Goal: Check status: Check status

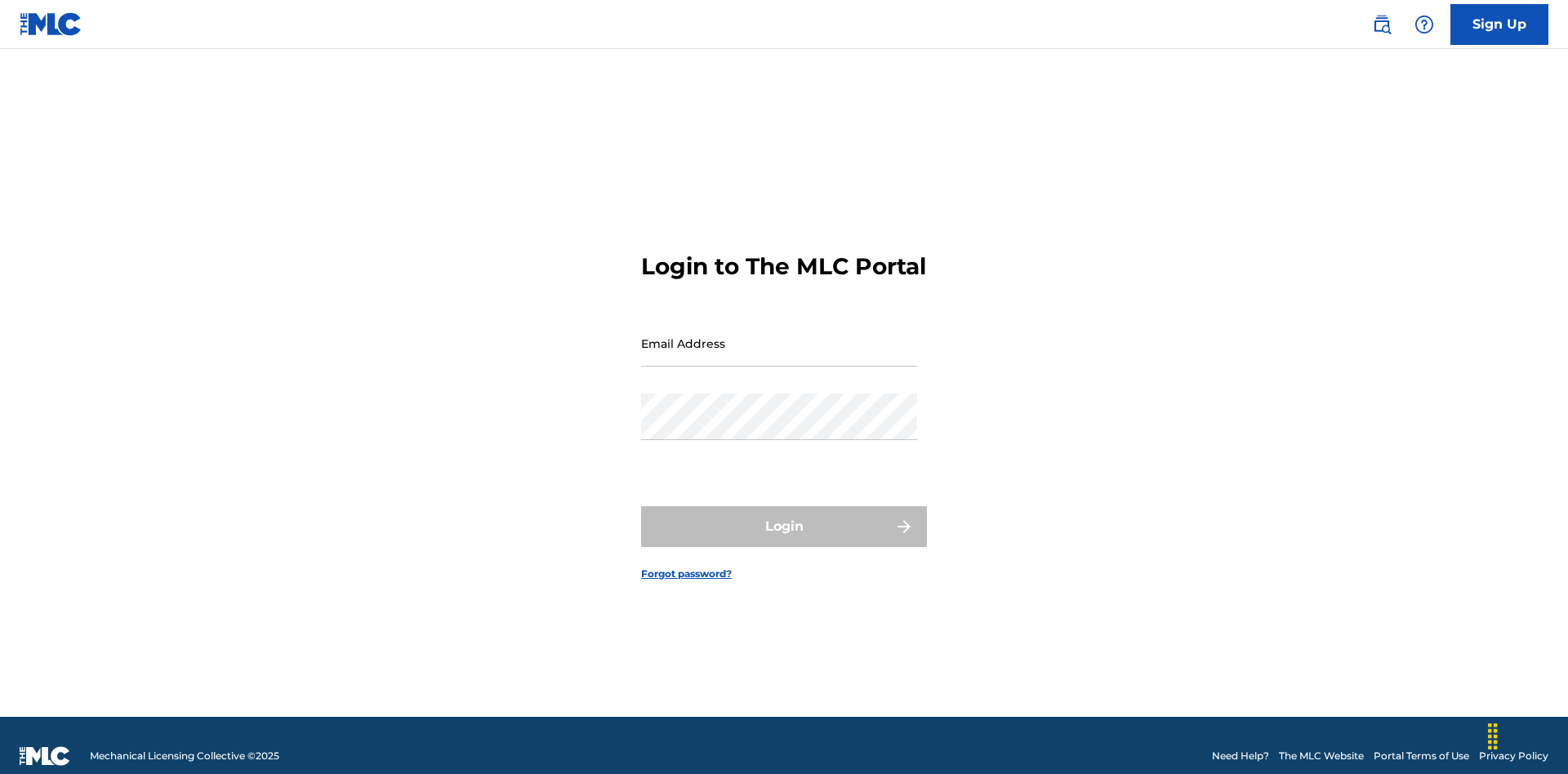
scroll to position [21, 0]
click at [779, 336] on input "Email Address" at bounding box center [779, 343] width 276 height 47
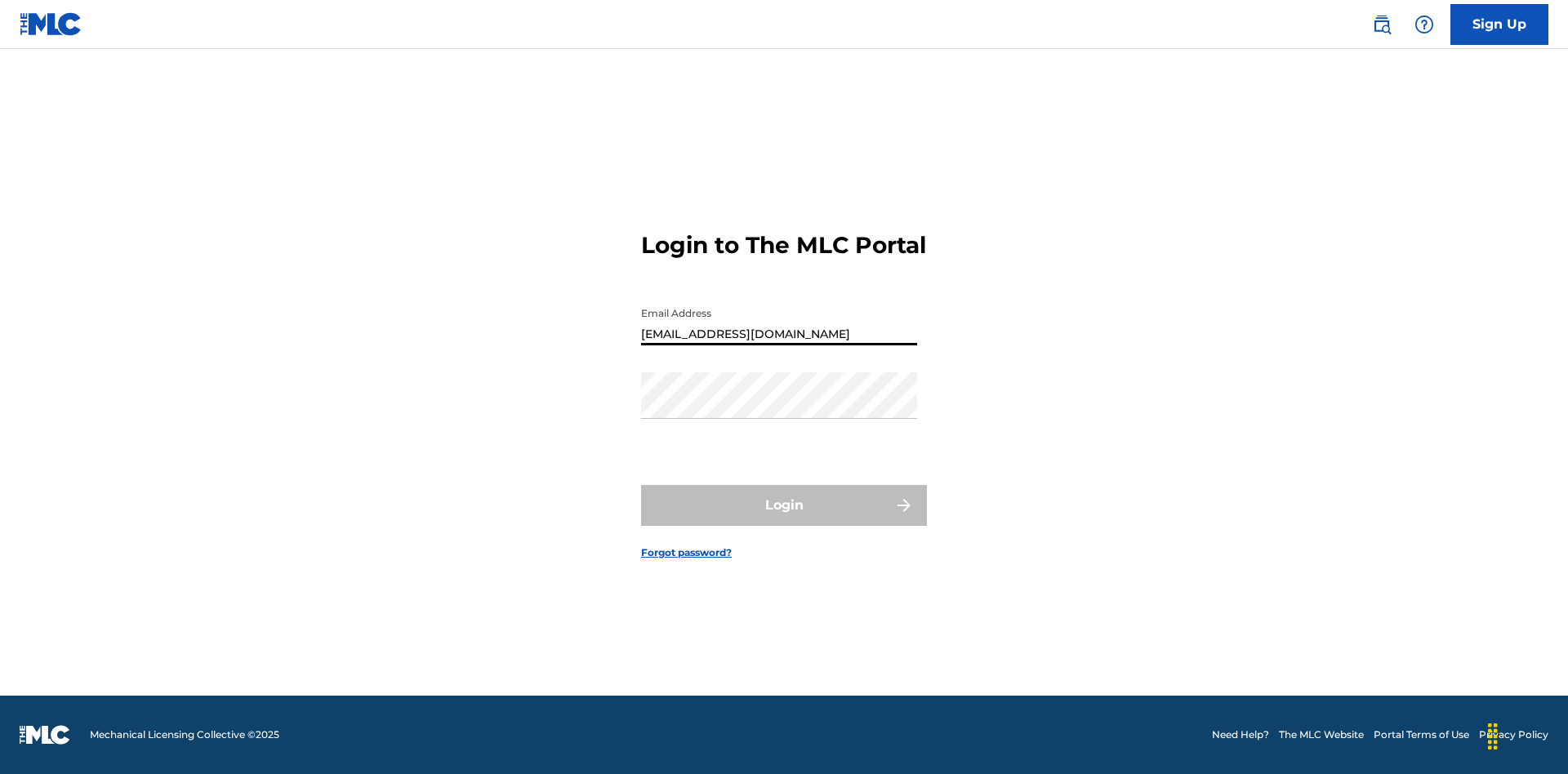
type input "[EMAIL_ADDRESS][DOMAIN_NAME]"
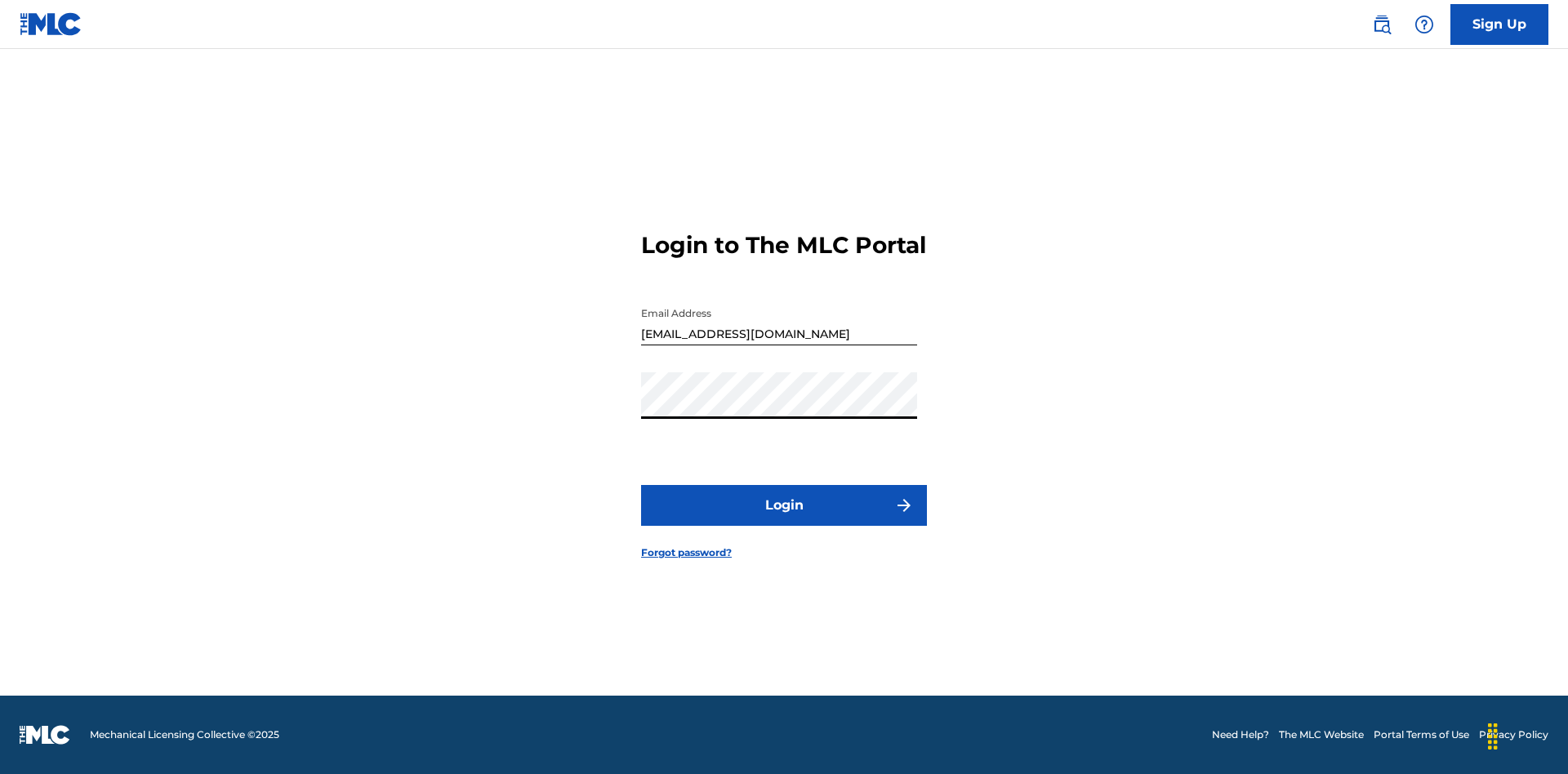
click at [784, 519] on button "Login" at bounding box center [784, 505] width 286 height 41
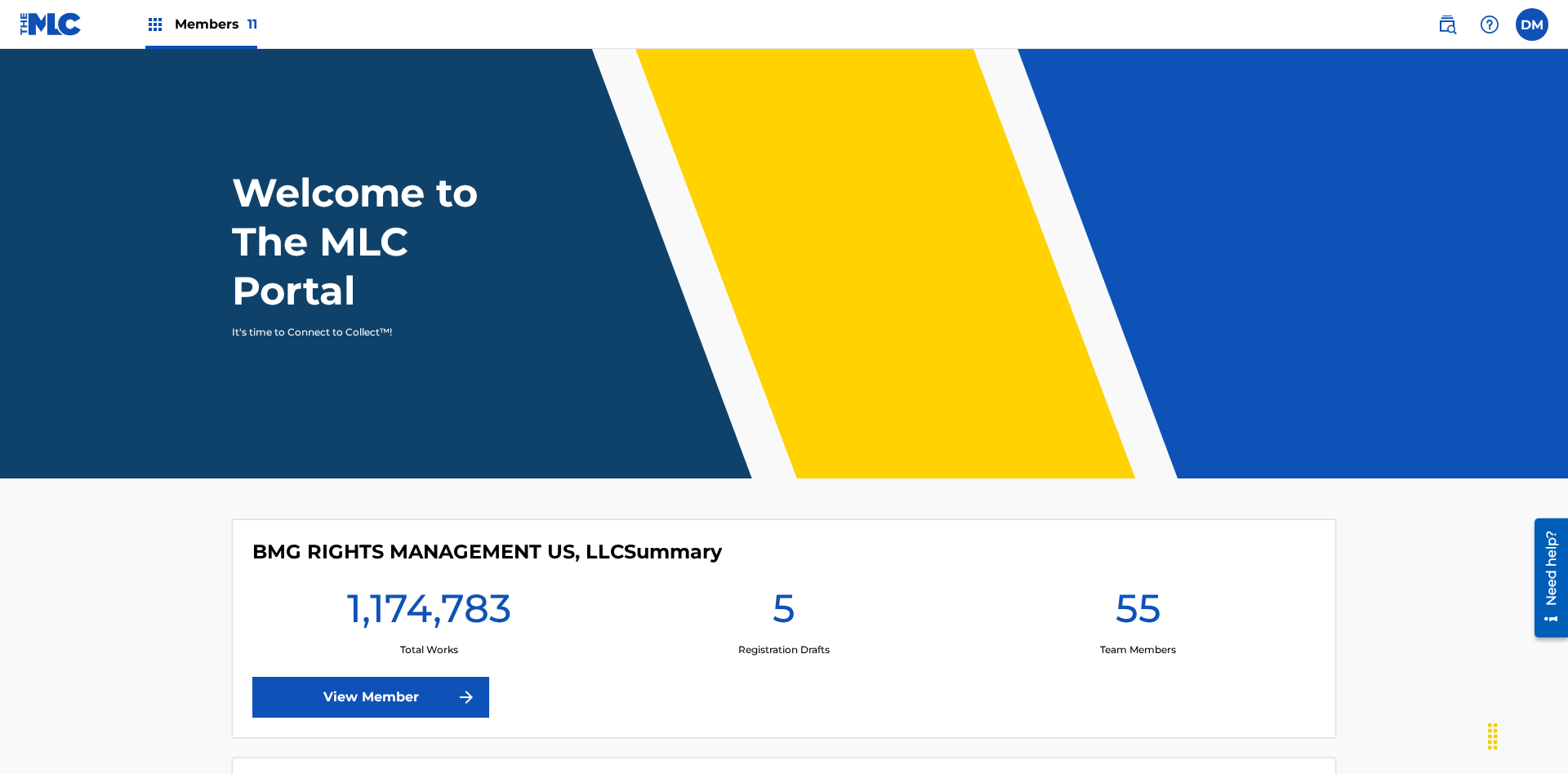
click at [201, 24] on span "Members 11" at bounding box center [216, 24] width 83 height 19
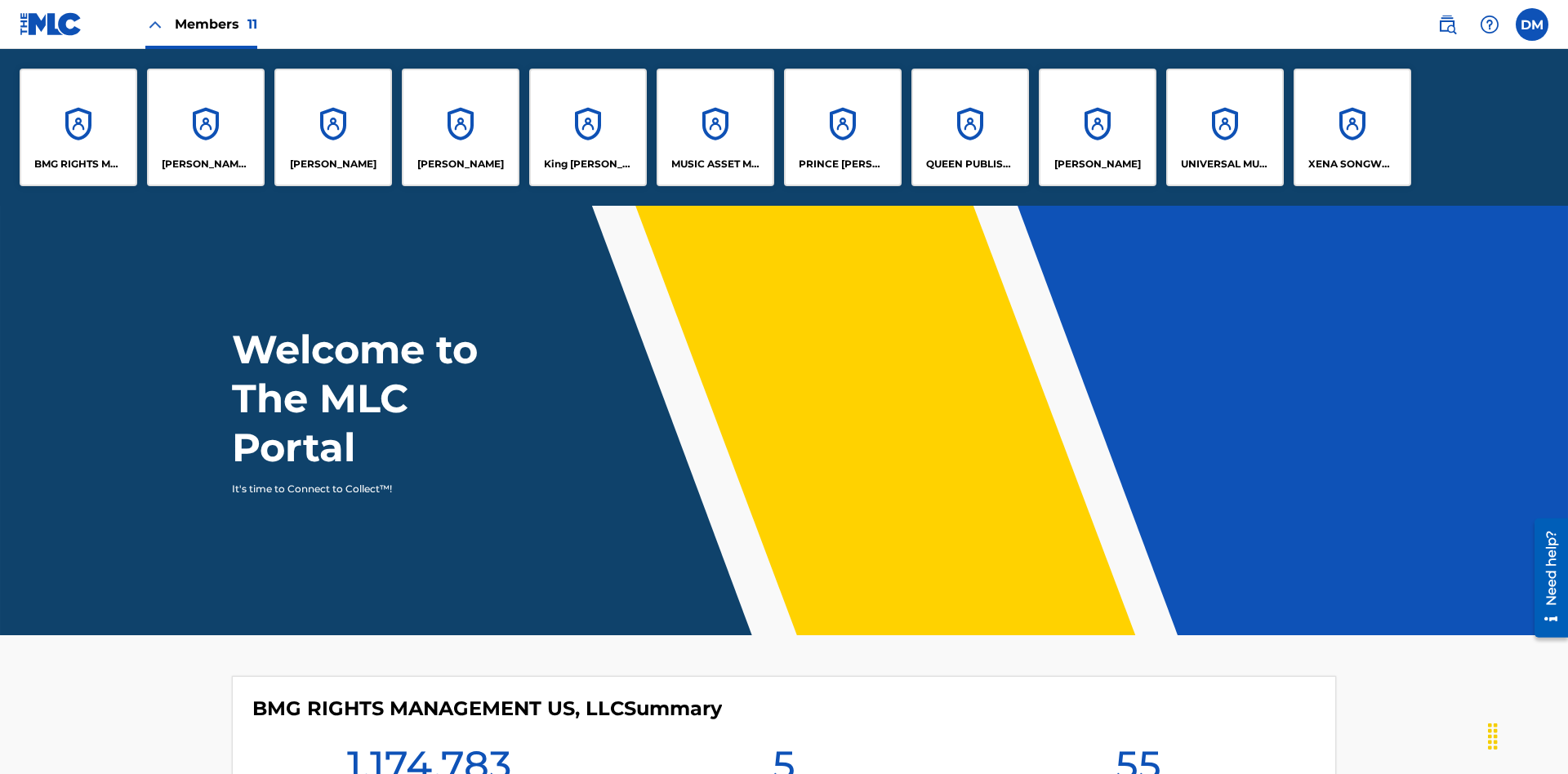
click at [1224, 164] on p "UNIVERSAL MUSIC PUB GROUP" at bounding box center [1225, 164] width 89 height 14
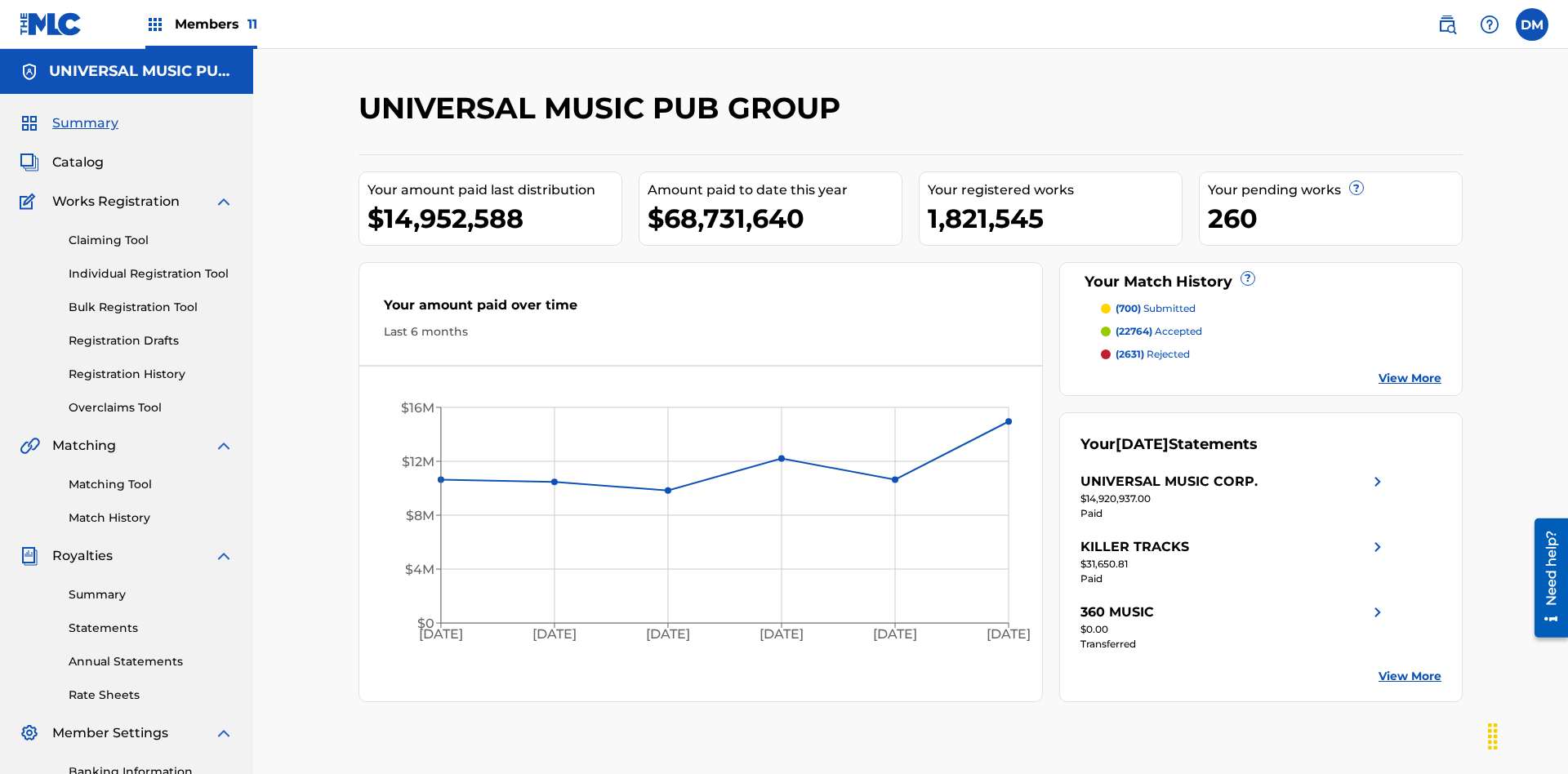
click at [151, 586] on link "Summary" at bounding box center [150, 595] width 165 height 17
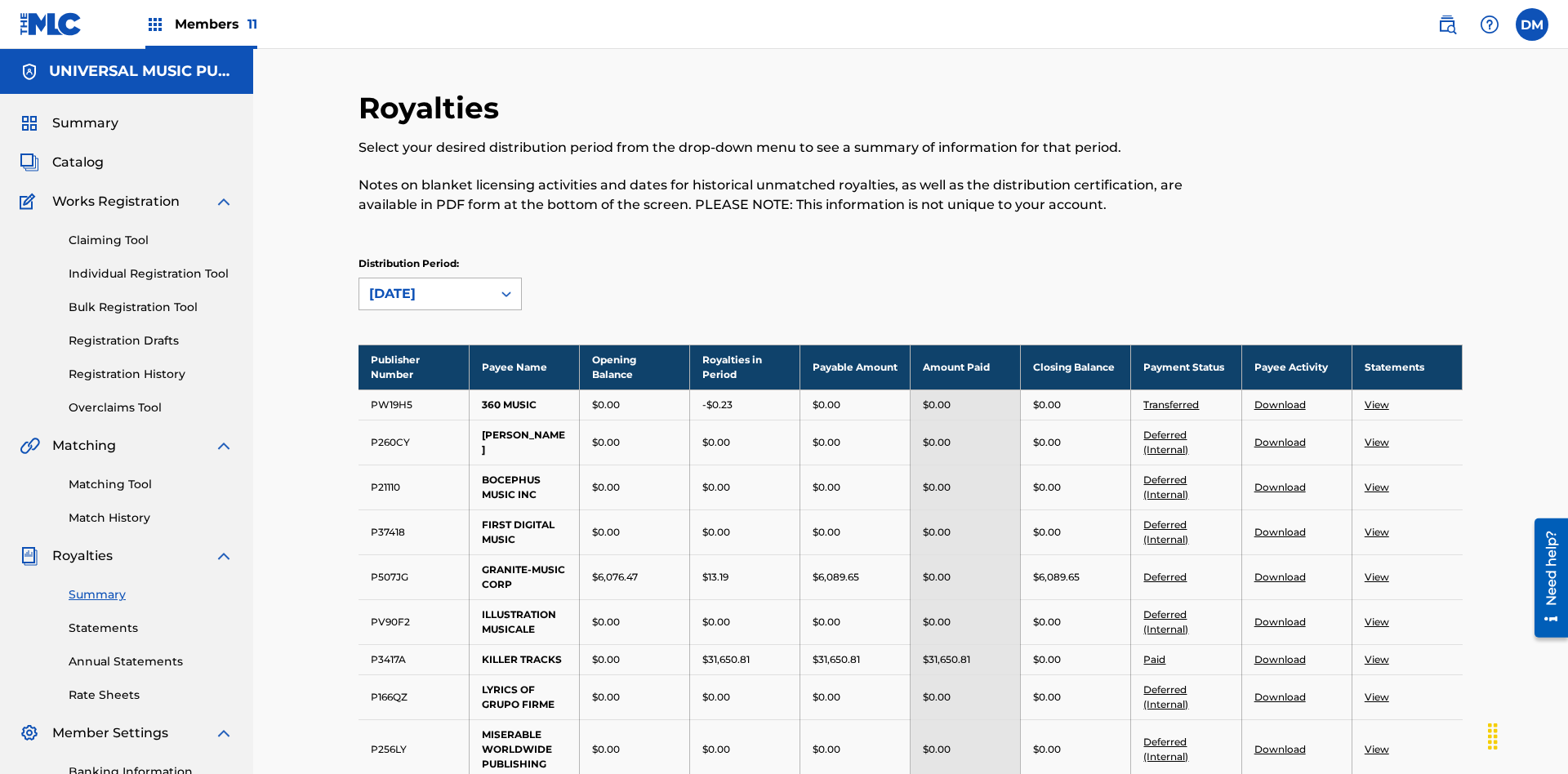
click at [425, 284] on div "June 2025" at bounding box center [425, 293] width 113 height 20
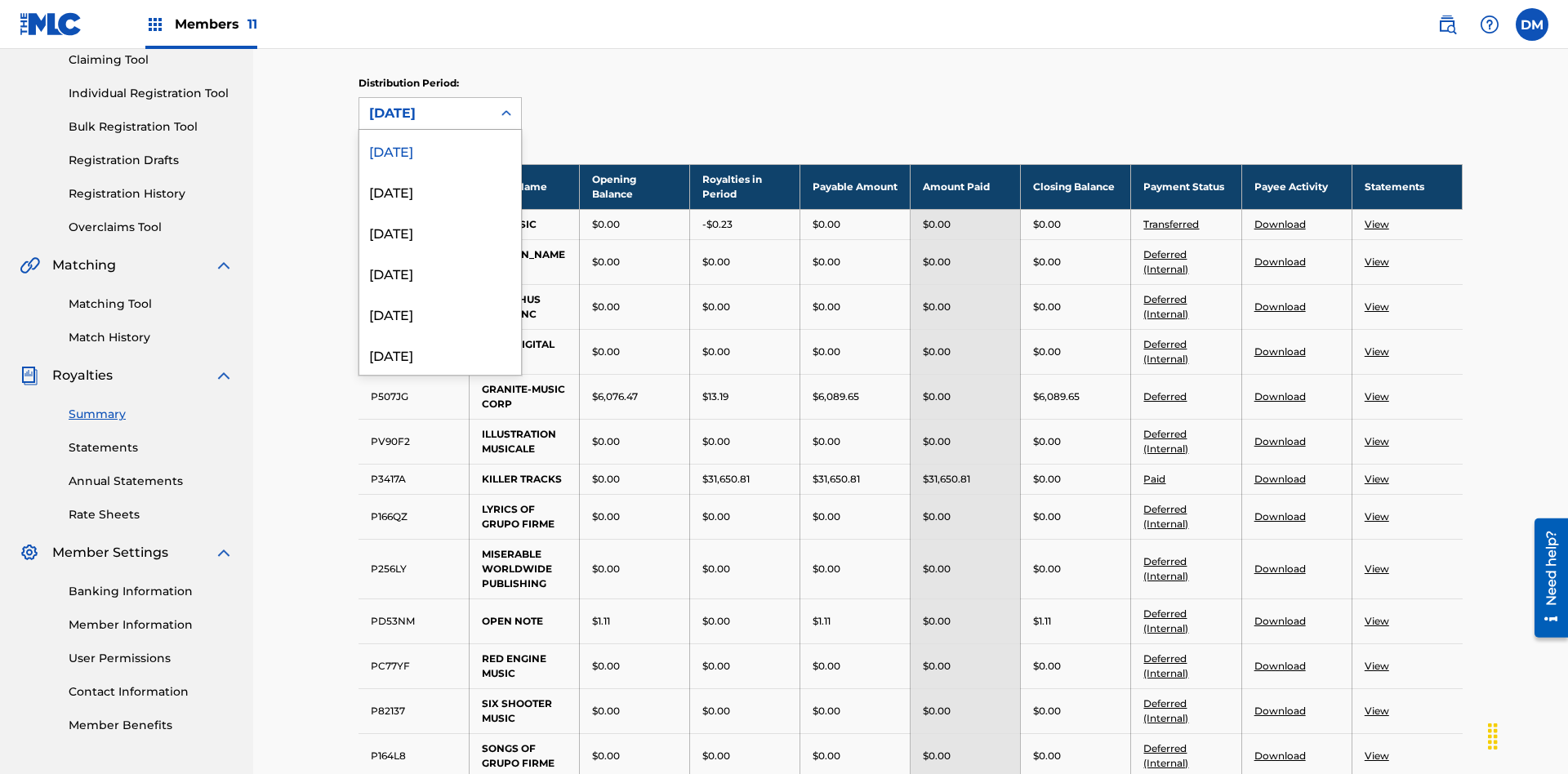
click at [440, 702] on div "April 2024" at bounding box center [440, 722] width 162 height 41
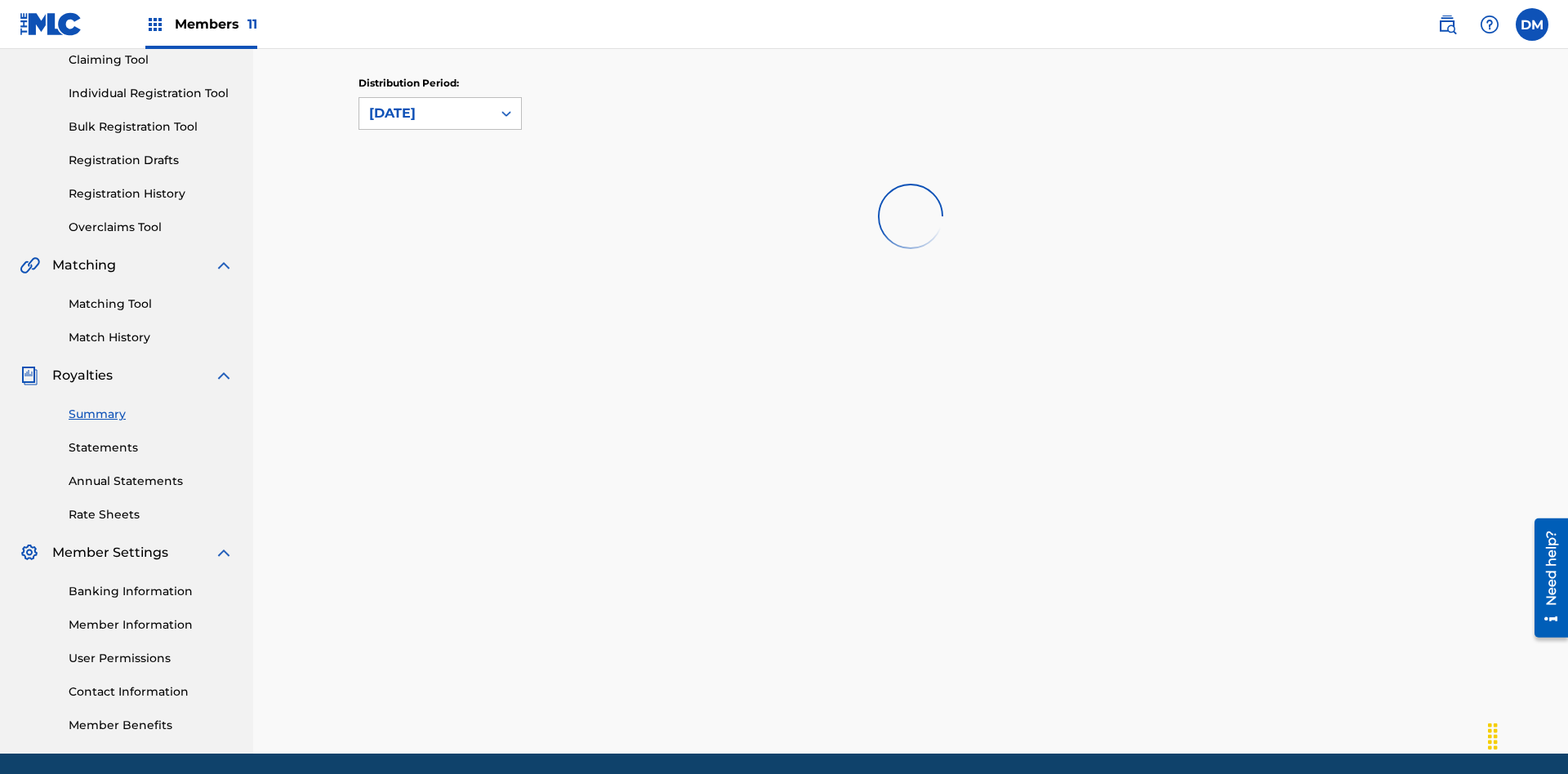
scroll to position [0, 0]
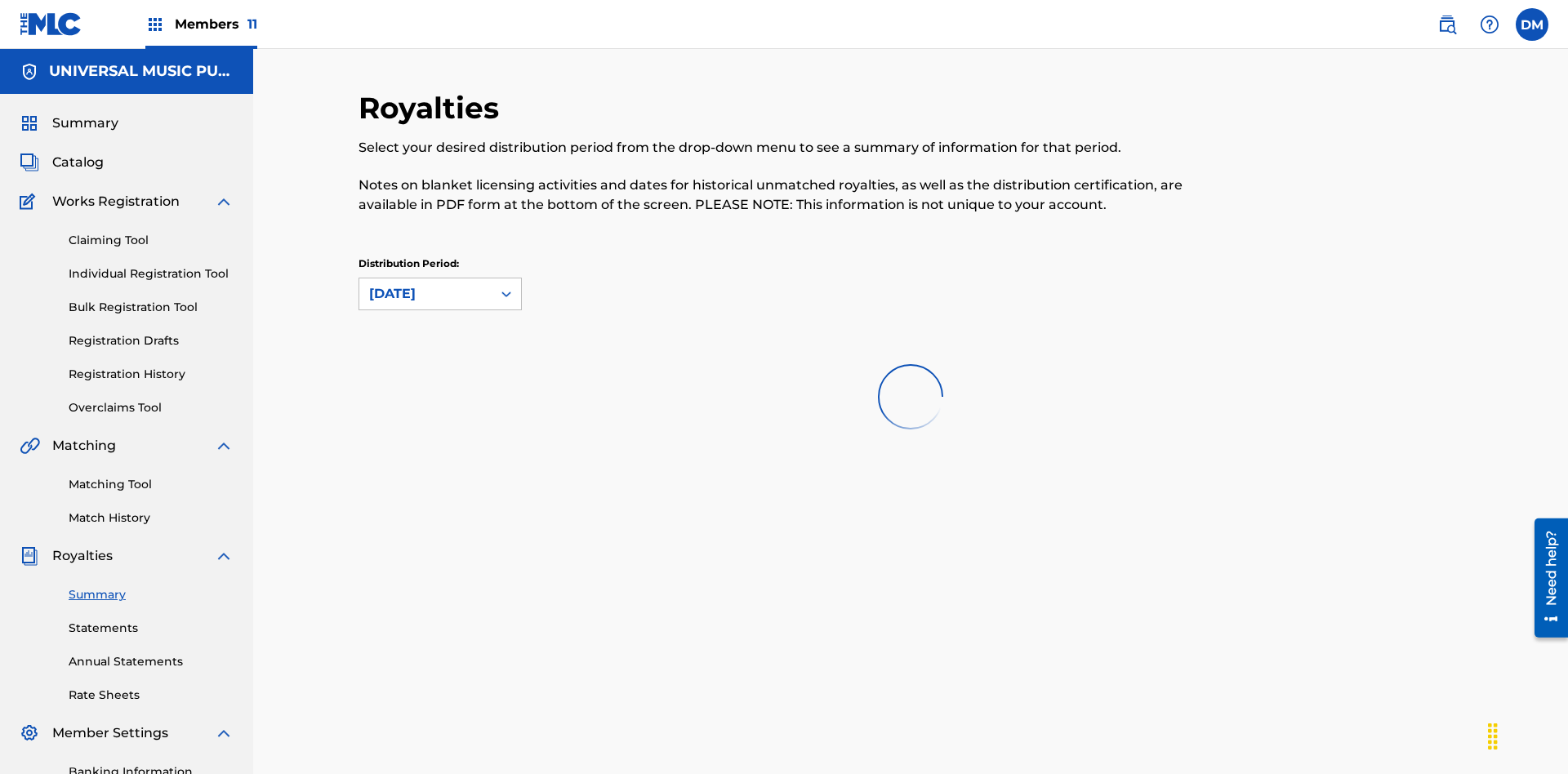
click at [425, 284] on div "April 2024" at bounding box center [425, 293] width 113 height 20
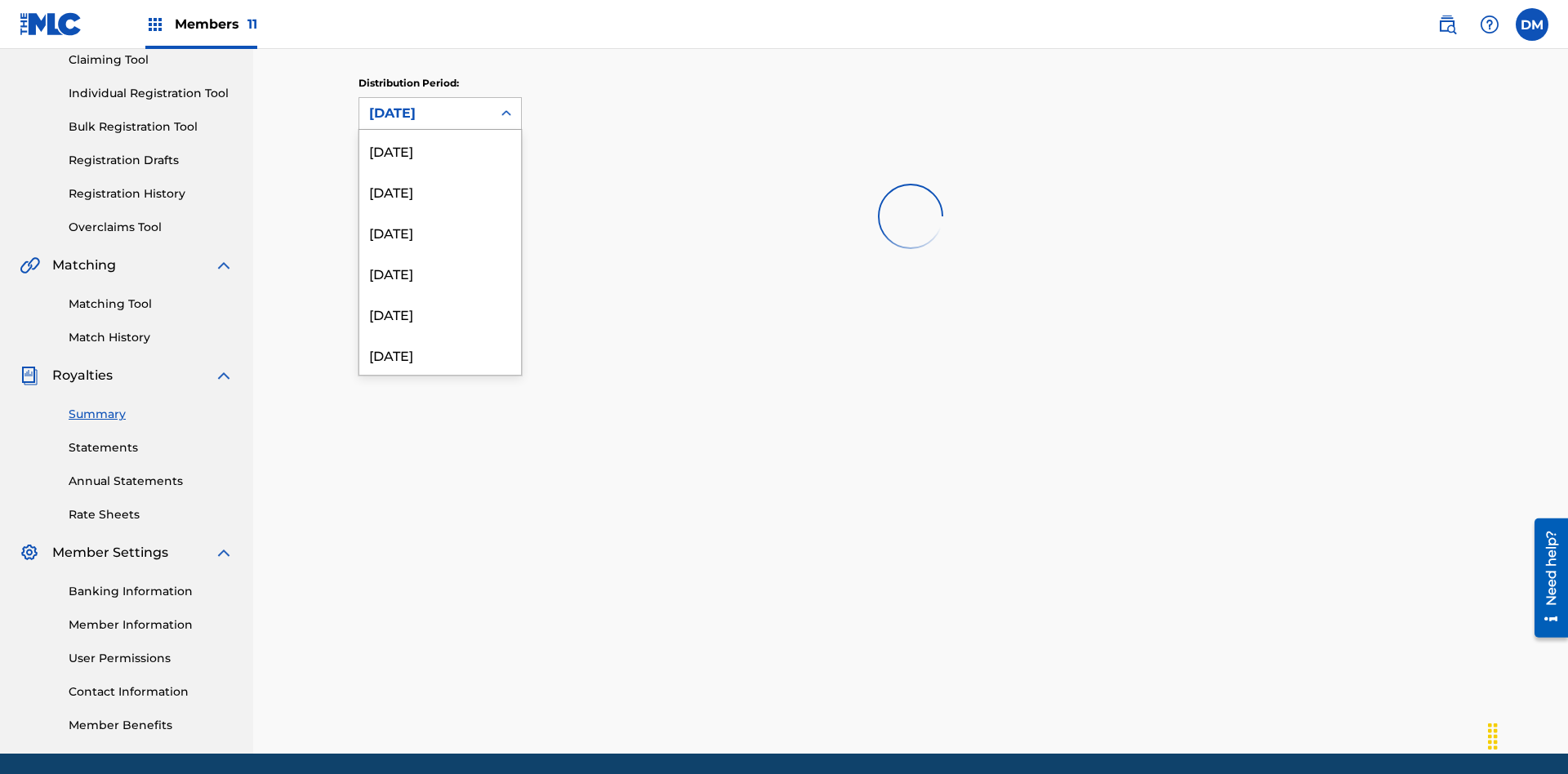
scroll to position [380, 0]
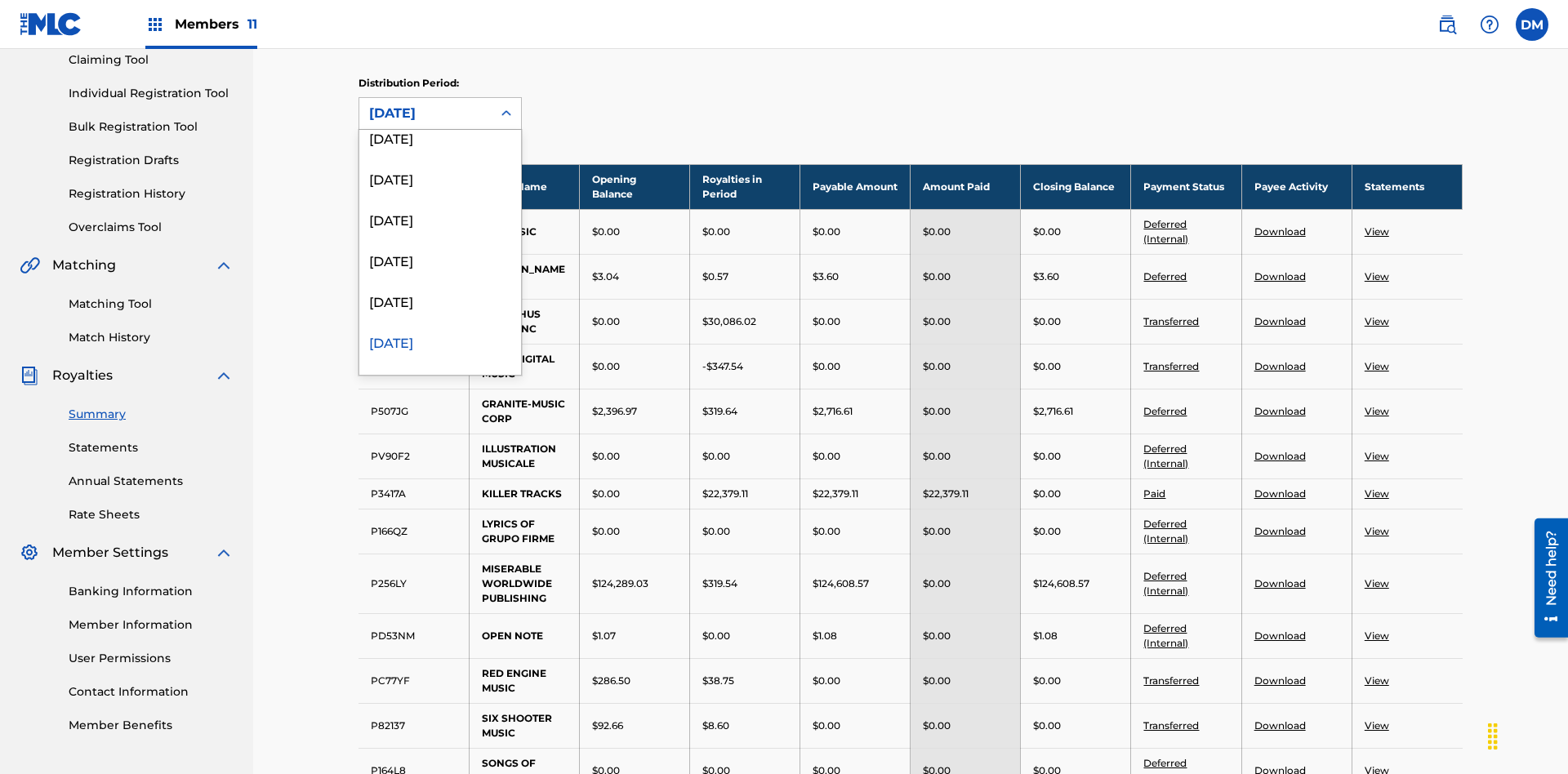
click at [440, 341] on div "April 2024" at bounding box center [440, 341] width 162 height 41
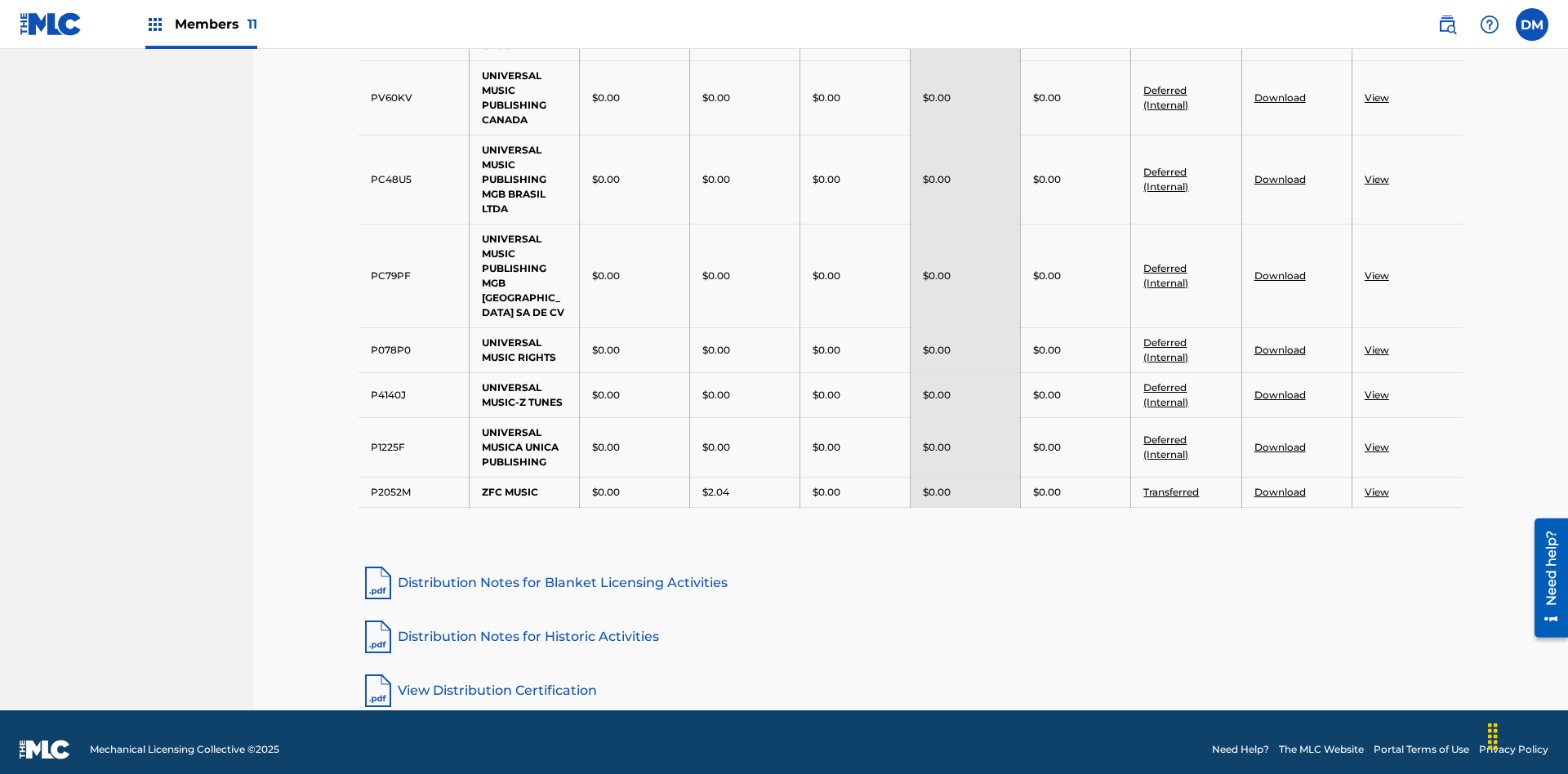
click at [911, 621] on link "Distribution Notes for Historic Activities" at bounding box center [910, 637] width 1104 height 39
click at [911, 675] on link "View Distribution Certification" at bounding box center [910, 690] width 1104 height 39
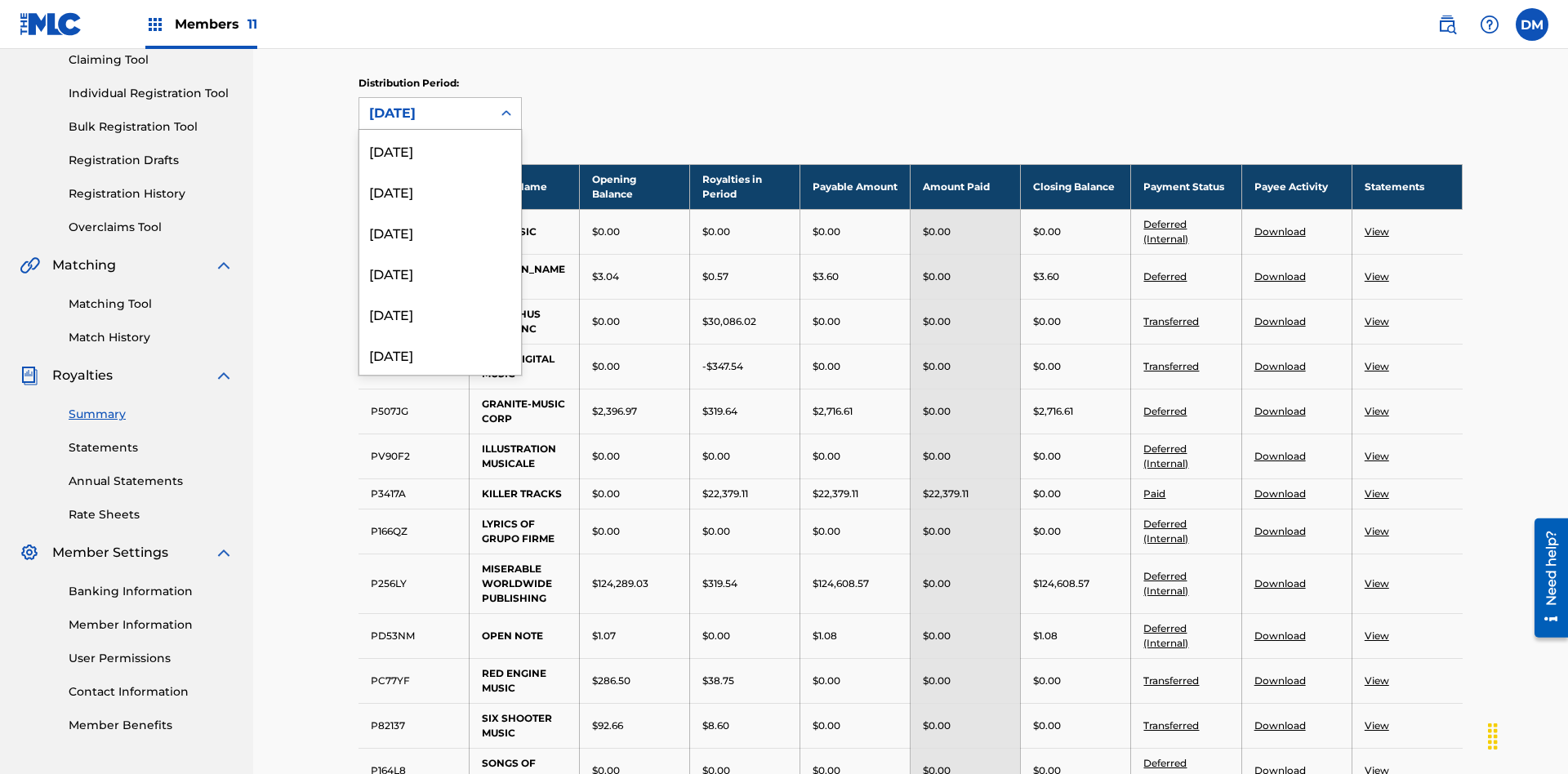
scroll to position [380, 0]
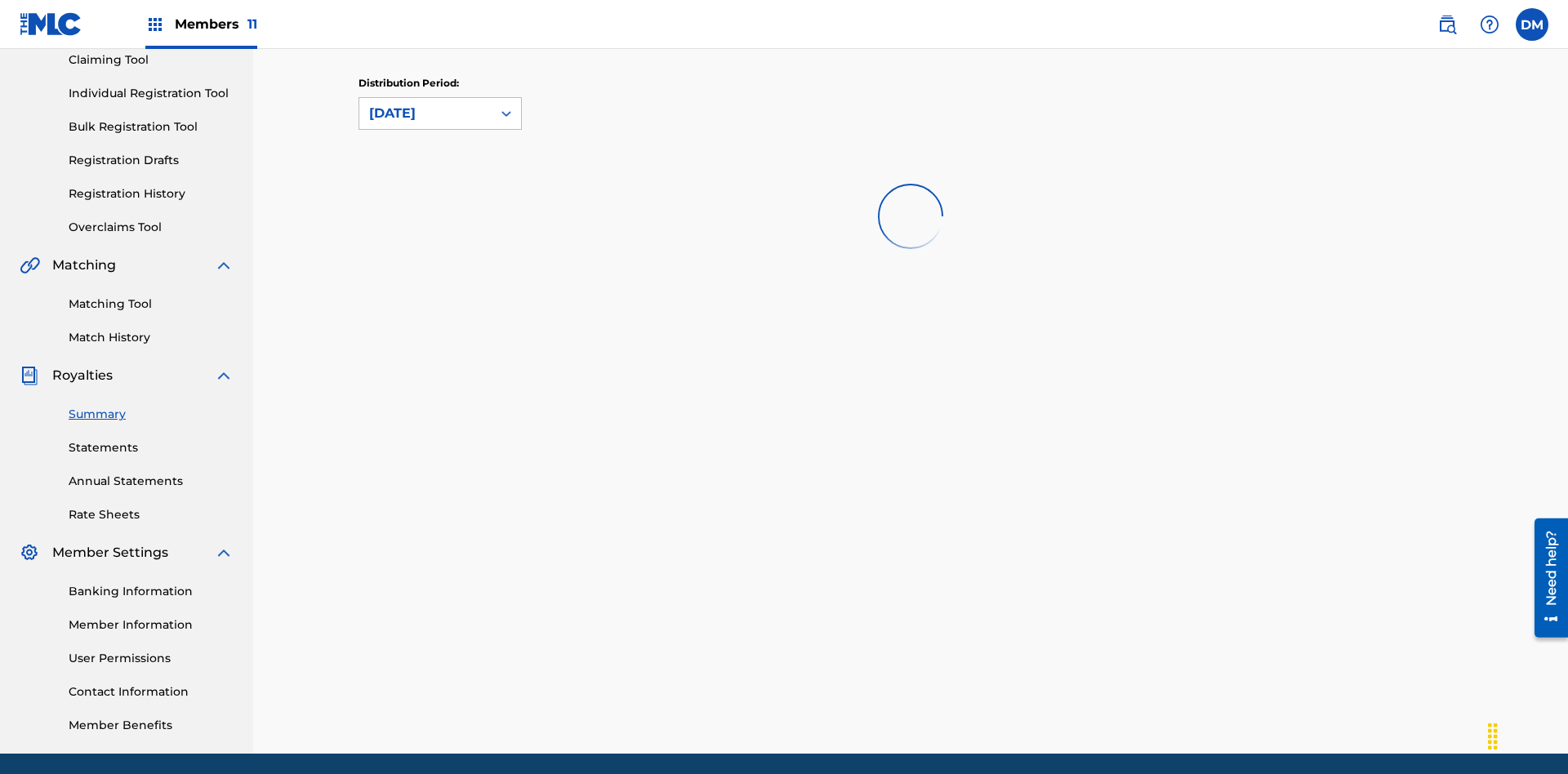
scroll to position [0, 0]
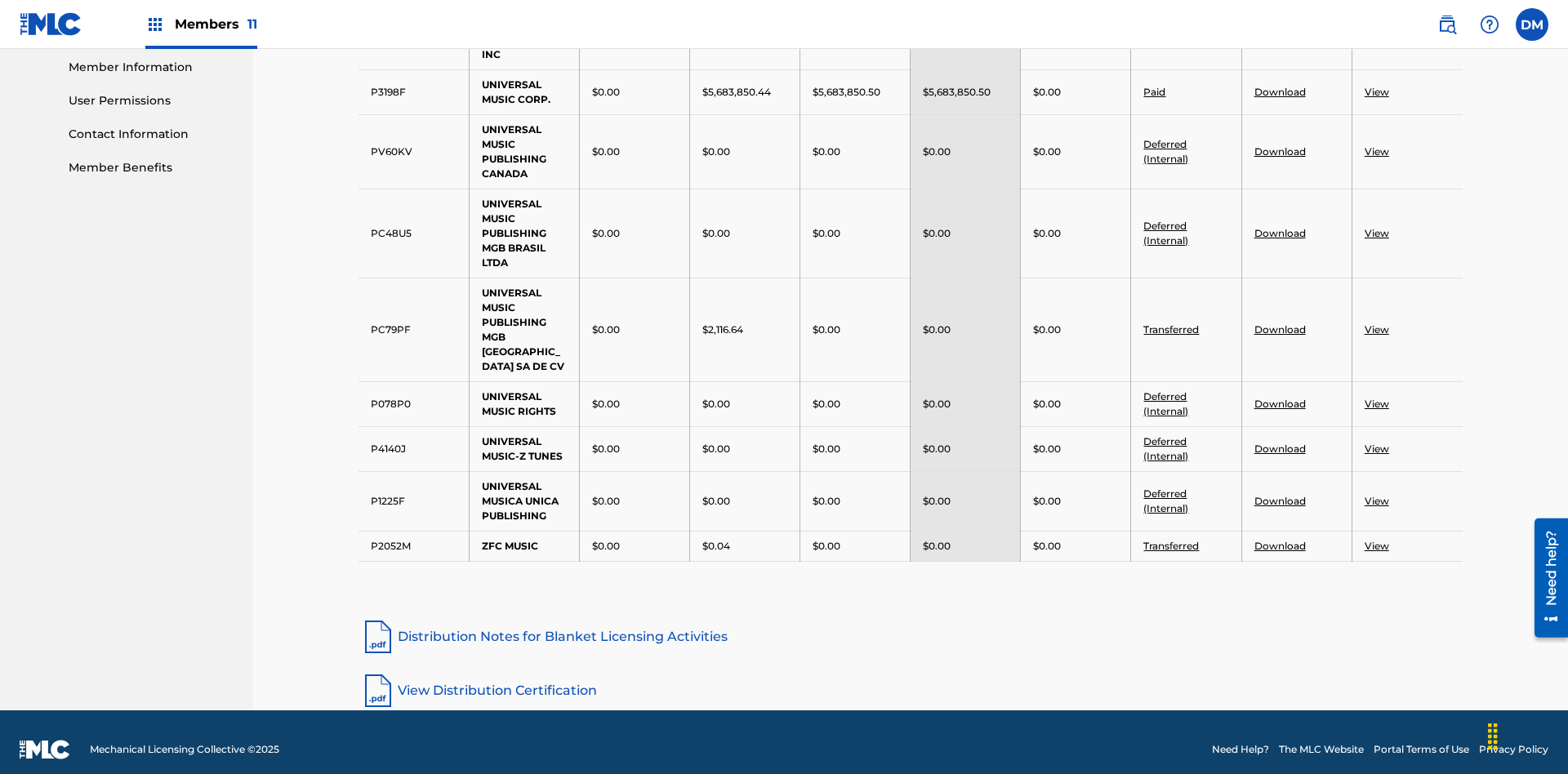
click at [911, 675] on link "View Distribution Certification" at bounding box center [910, 690] width 1104 height 39
